Goal: Task Accomplishment & Management: Manage account settings

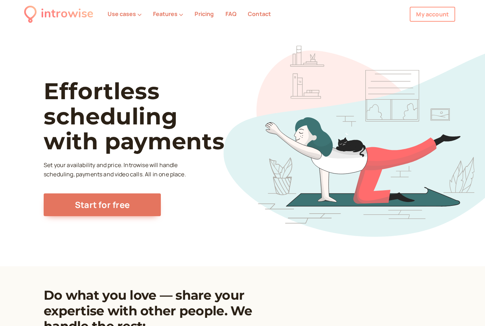
click at [440, 13] on link "My account" at bounding box center [432, 14] width 45 height 15
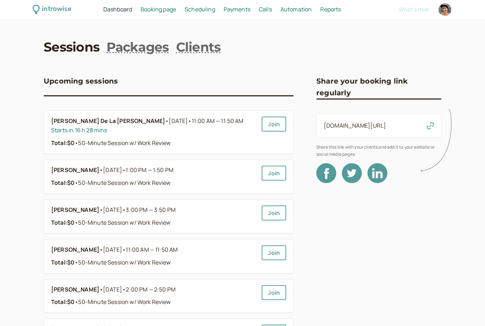
scroll to position [8, 0]
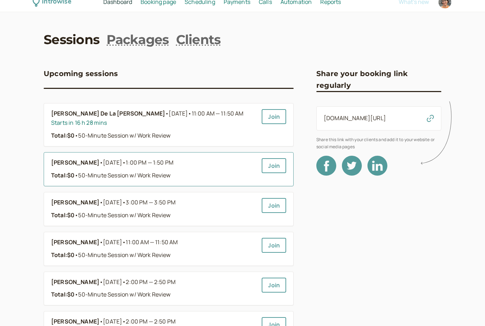
click at [211, 168] on link "[PERSON_NAME] • [DATE] • 1:00 PM — 1:50 PM Total: $0 • 50-Minute Session w/ Wor…" at bounding box center [153, 169] width 205 height 22
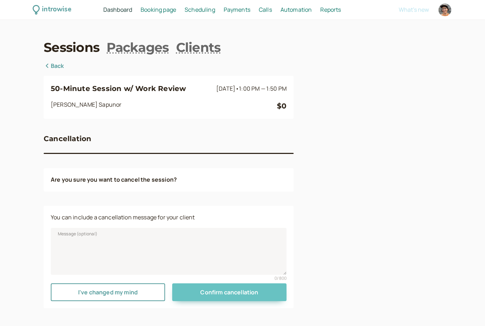
click at [241, 290] on span "Confirm cancellation" at bounding box center [229, 292] width 58 height 8
